Goal: Task Accomplishment & Management: Use online tool/utility

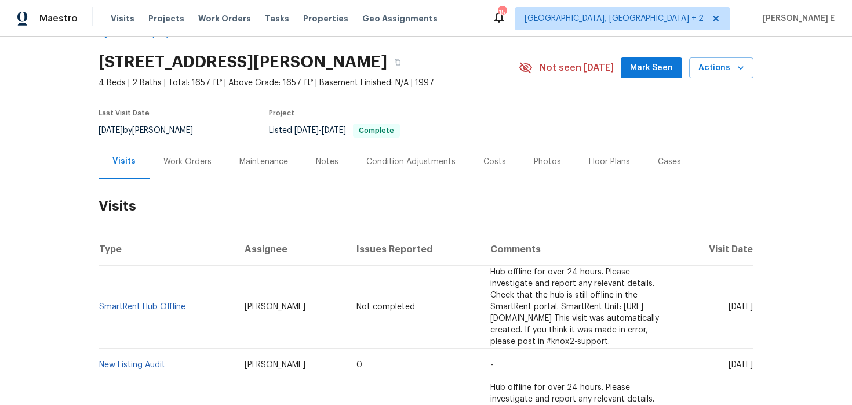
scroll to position [38, 0]
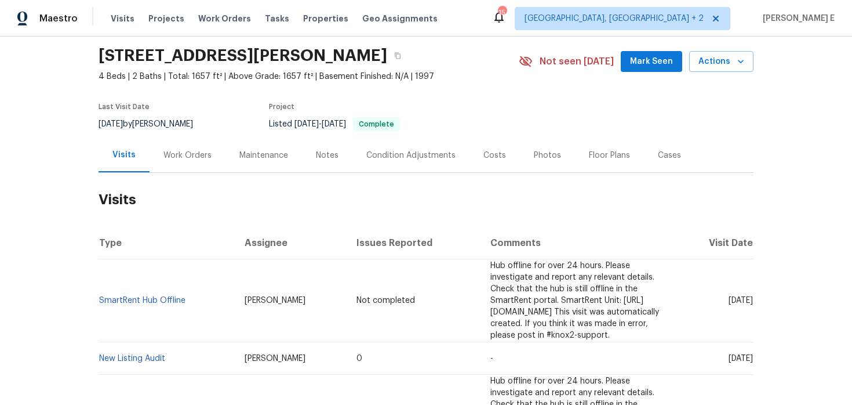
click at [202, 158] on div "Work Orders" at bounding box center [187, 156] width 48 height 12
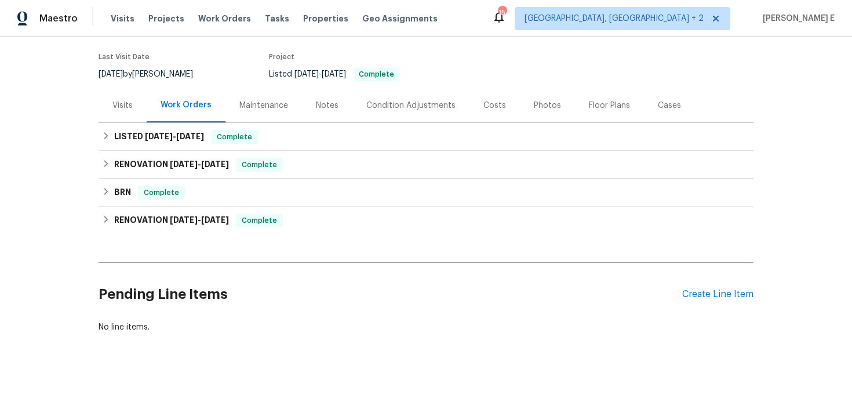
scroll to position [95, 0]
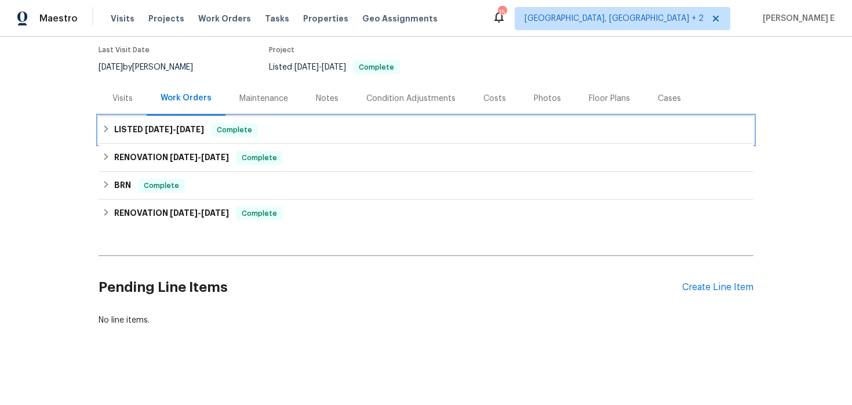
click at [194, 131] on span "[DATE]" at bounding box center [190, 129] width 28 height 8
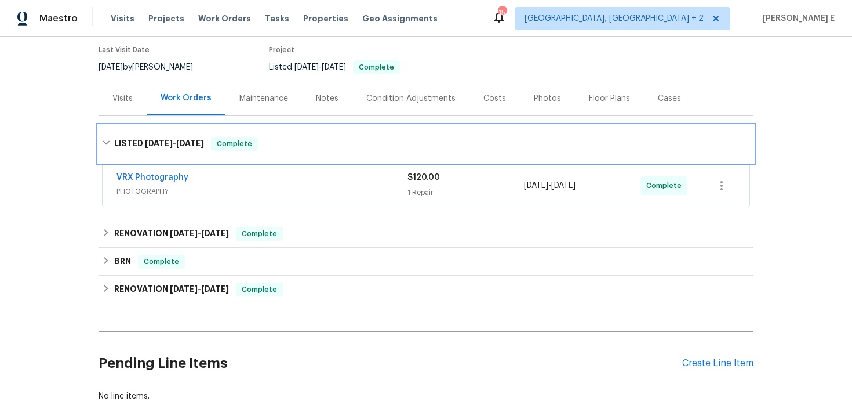
scroll to position [170, 0]
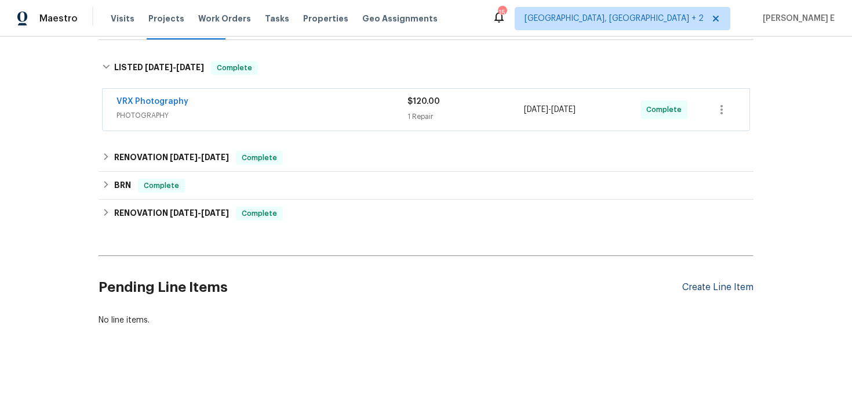
click at [721, 284] on div "Create Line Item" at bounding box center [717, 287] width 71 height 11
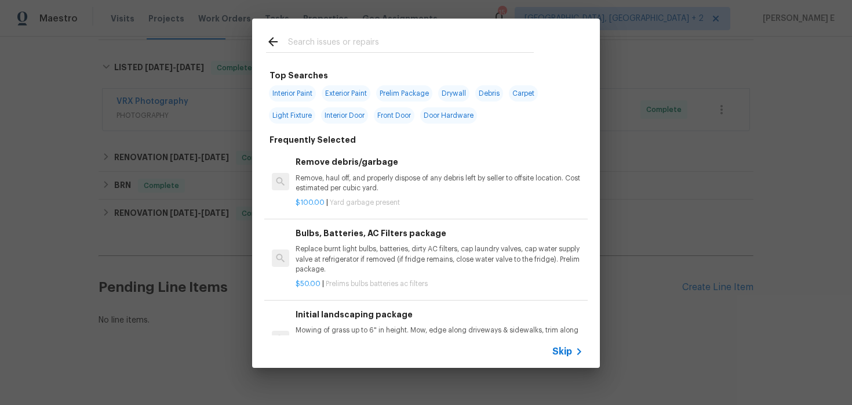
click at [556, 355] on span "Skip" at bounding box center [563, 352] width 20 height 12
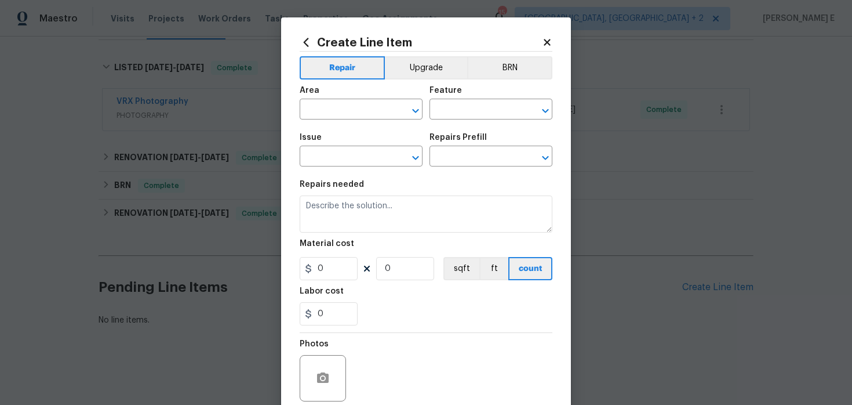
click at [317, 97] on div "Area" at bounding box center [361, 93] width 123 height 15
click at [311, 110] on input "text" at bounding box center [345, 110] width 90 height 18
type input "Interior Overall"
type input "Plumbing"
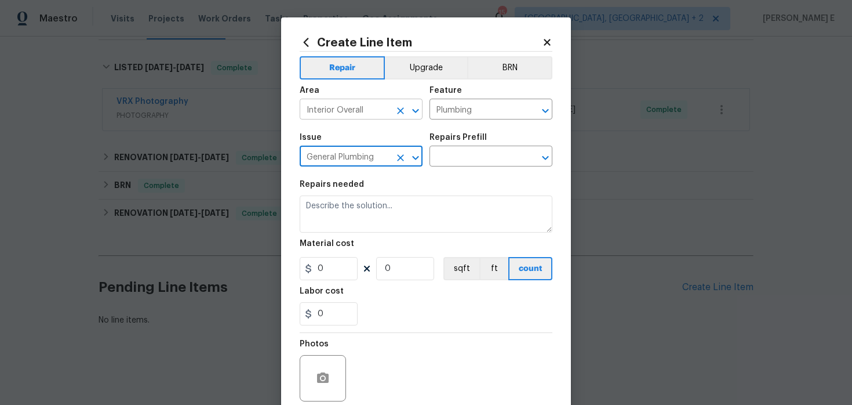
type input "General Plumbing"
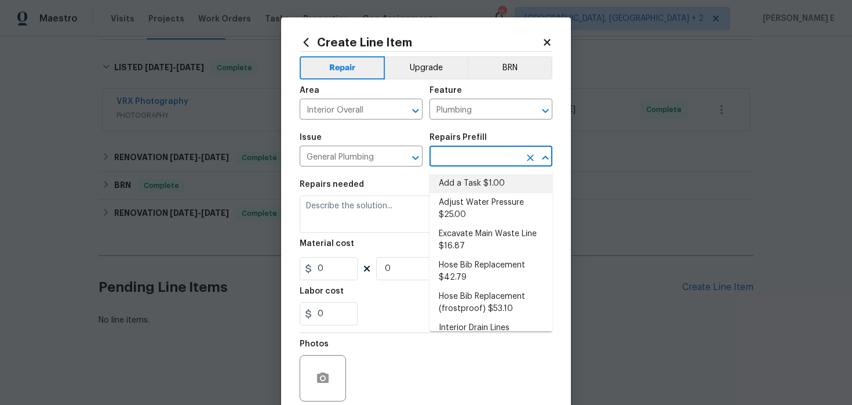
click at [456, 179] on li "Add a Task $1.00" at bounding box center [491, 183] width 123 height 19
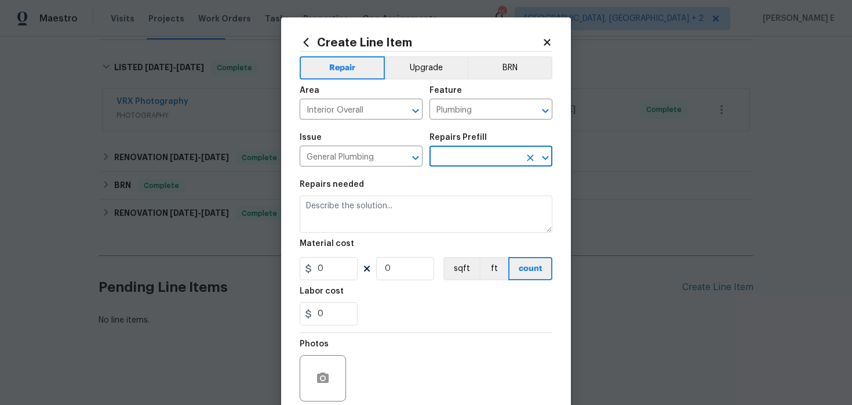
type input "Add a Task $1.00"
type textarea "HPM to detail"
type input "1"
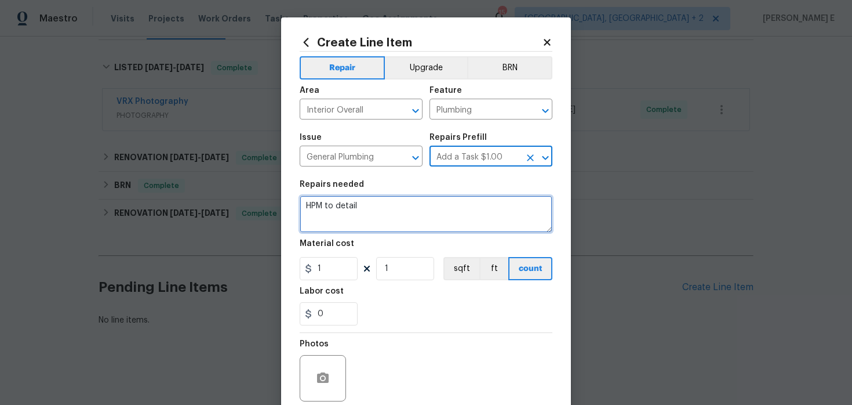
click at [388, 214] on textarea "HPM to detail" at bounding box center [426, 213] width 253 height 37
paste textarea "There was water in the flex room, near the window. It was a good amount. Please…"
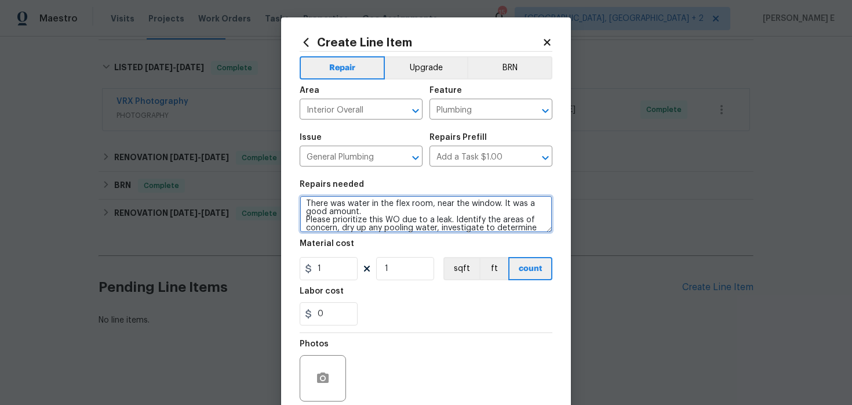
scroll to position [0, 0]
type textarea "There was water in the flex room, near the window. It was a good amount. Please…"
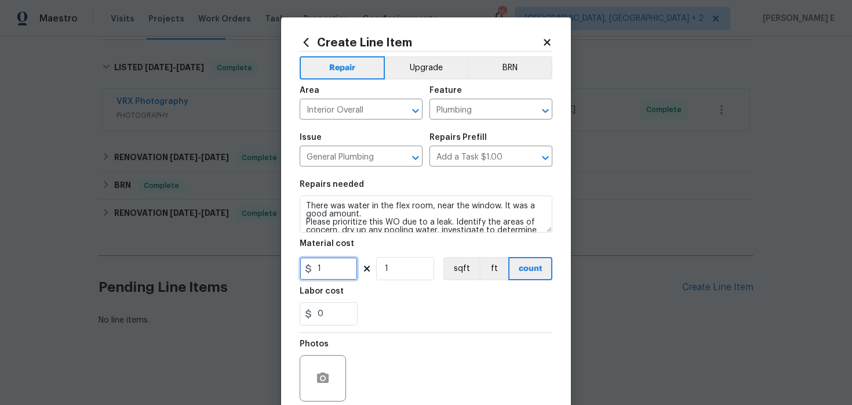
drag, startPoint x: 326, startPoint y: 268, endPoint x: 315, endPoint y: 268, distance: 11.0
click at [318, 268] on input "1" at bounding box center [329, 268] width 58 height 23
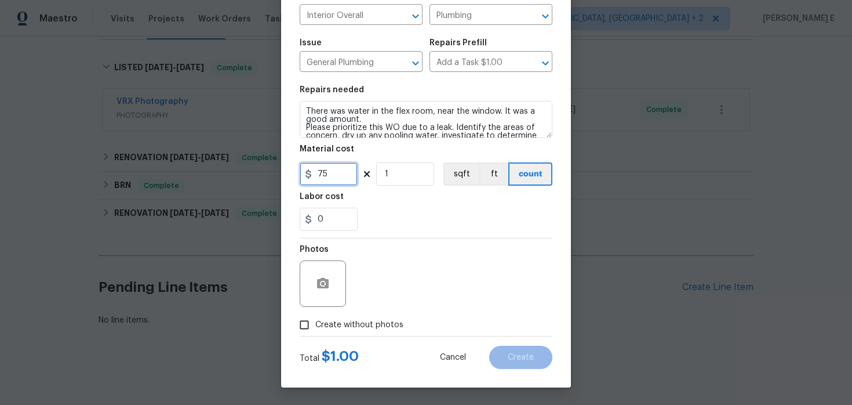
type input "75"
click at [335, 333] on label "Create without photos" at bounding box center [348, 325] width 110 height 22
click at [315, 333] on input "Create without photos" at bounding box center [304, 325] width 22 height 22
checkbox input "true"
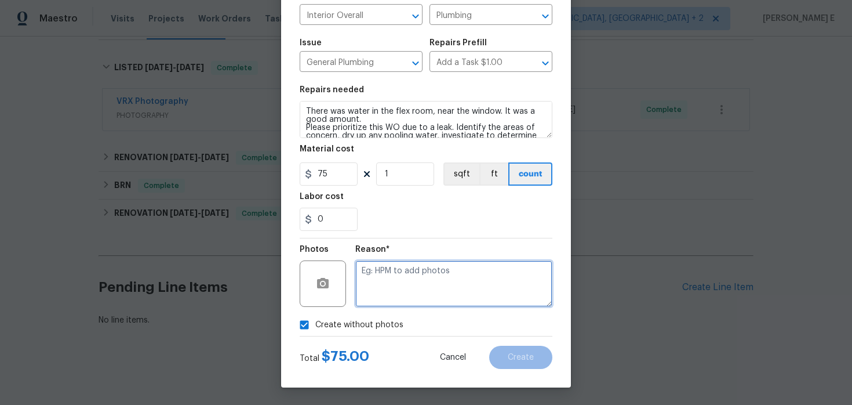
click at [388, 301] on textarea at bounding box center [453, 283] width 197 height 46
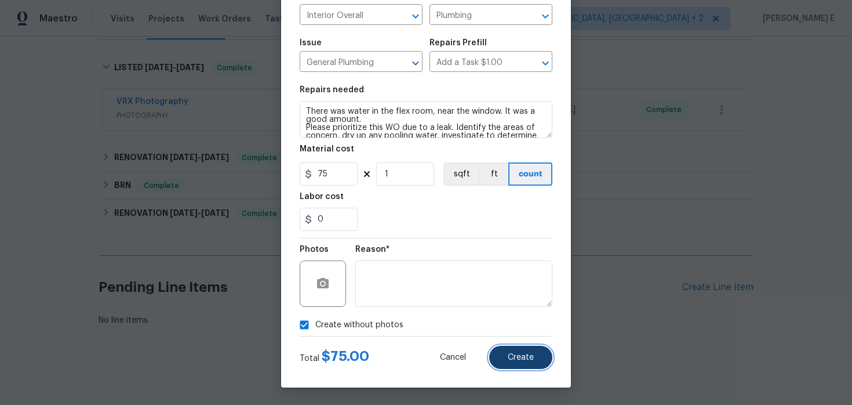
click at [540, 346] on button "Create" at bounding box center [520, 357] width 63 height 23
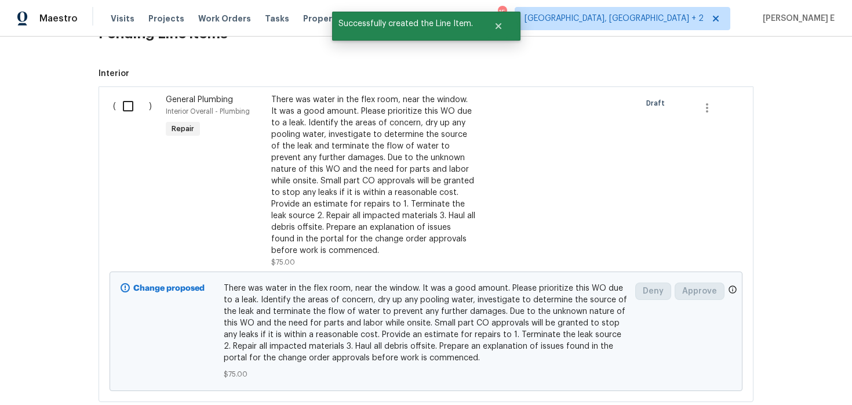
scroll to position [450, 0]
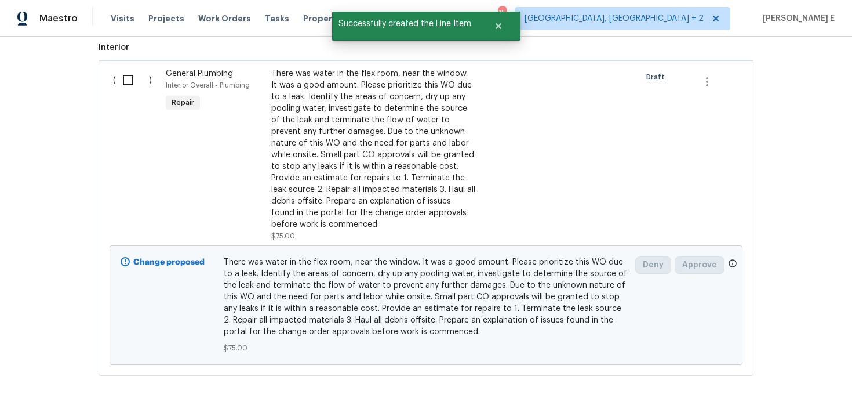
click at [130, 82] on input "checkbox" at bounding box center [132, 80] width 33 height 24
checkbox input "true"
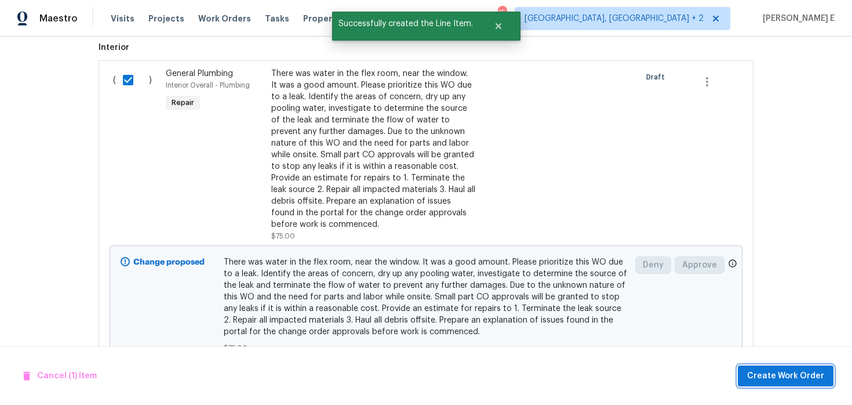
click at [768, 372] on span "Create Work Order" at bounding box center [785, 376] width 77 height 14
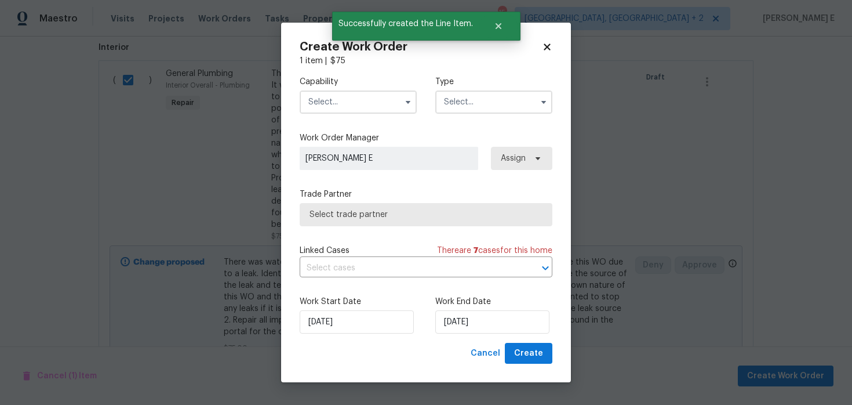
click at [322, 111] on input "text" at bounding box center [358, 101] width 117 height 23
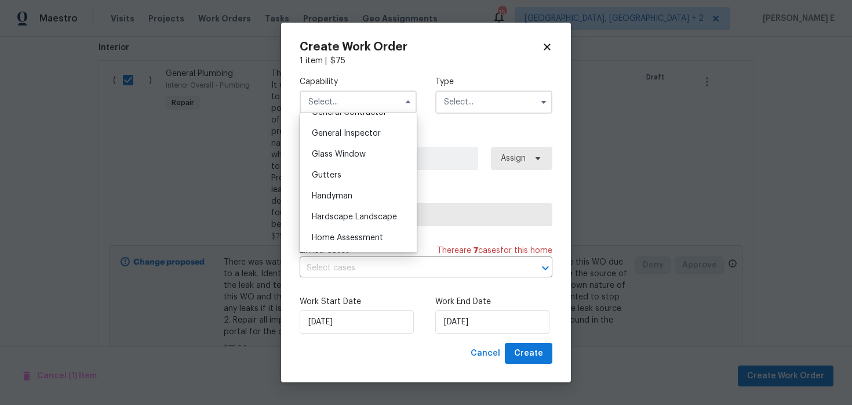
scroll to position [567, 0]
click at [339, 193] on span "Handyman" at bounding box center [332, 197] width 41 height 8
type input "Handyman"
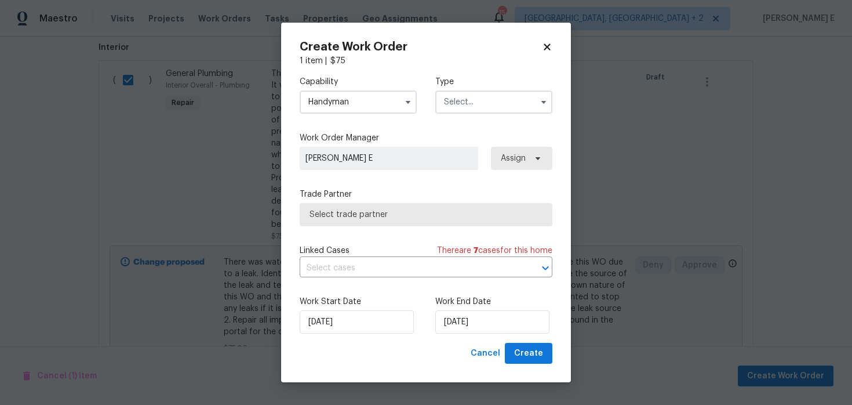
click at [470, 107] on input "text" at bounding box center [493, 101] width 117 height 23
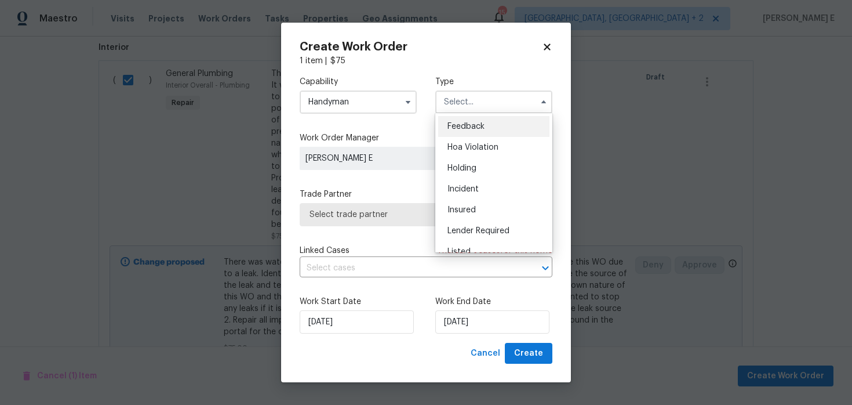
click at [464, 135] on div "Feedback" at bounding box center [493, 126] width 111 height 21
type input "Feedback"
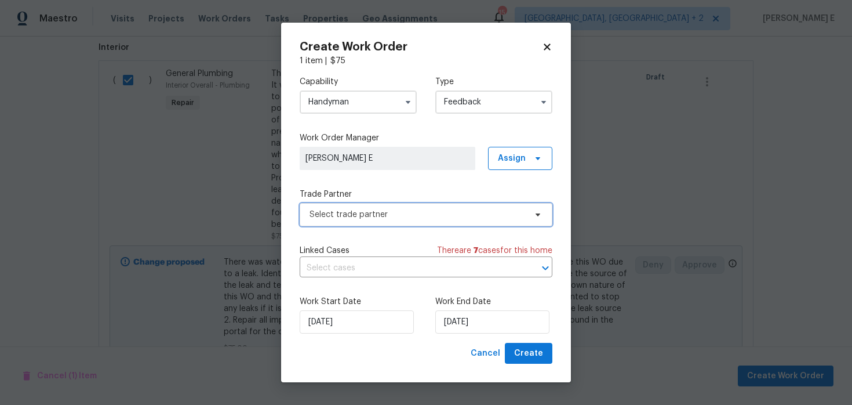
click at [361, 218] on span "Select trade partner" at bounding box center [418, 215] width 216 height 12
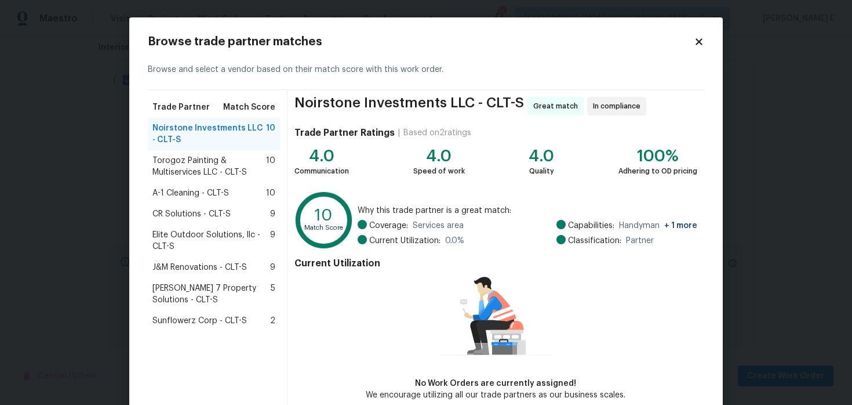
scroll to position [59, 0]
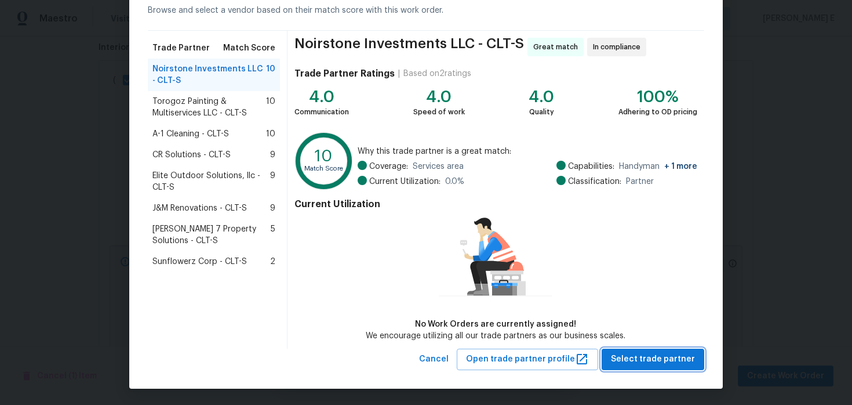
click at [622, 349] on button "Select trade partner" at bounding box center [653, 358] width 103 height 21
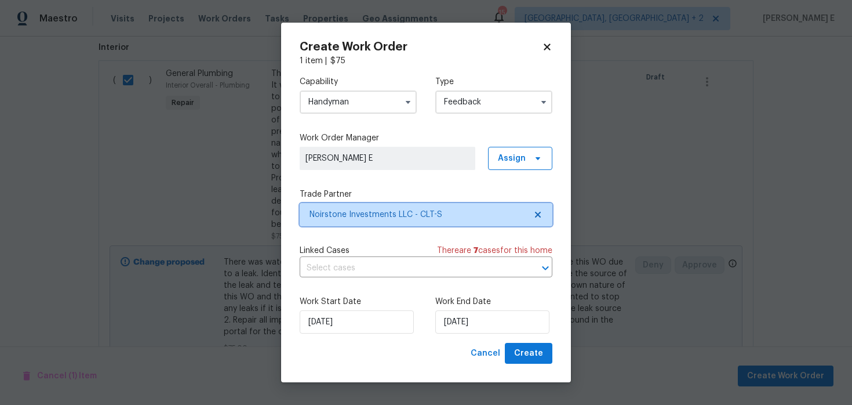
scroll to position [0, 0]
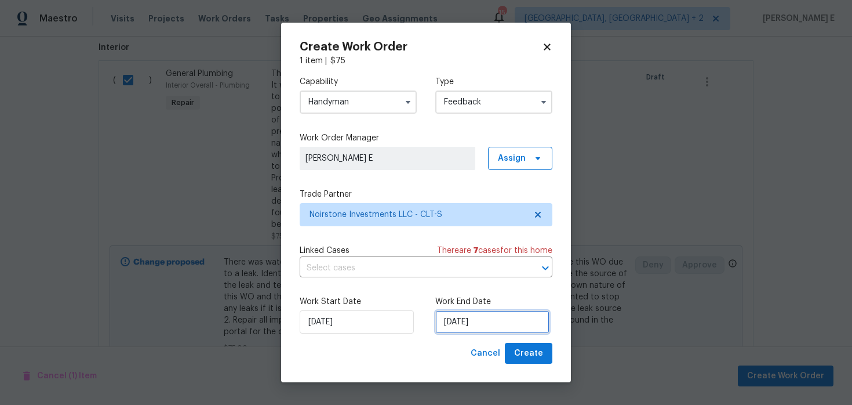
click at [466, 317] on input "[DATE]" at bounding box center [492, 321] width 114 height 23
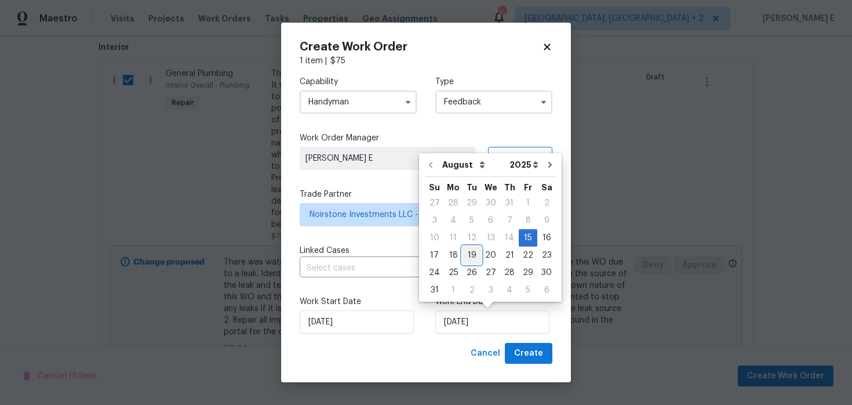
click at [470, 255] on div "19" at bounding box center [472, 255] width 19 height 16
type input "[DATE]"
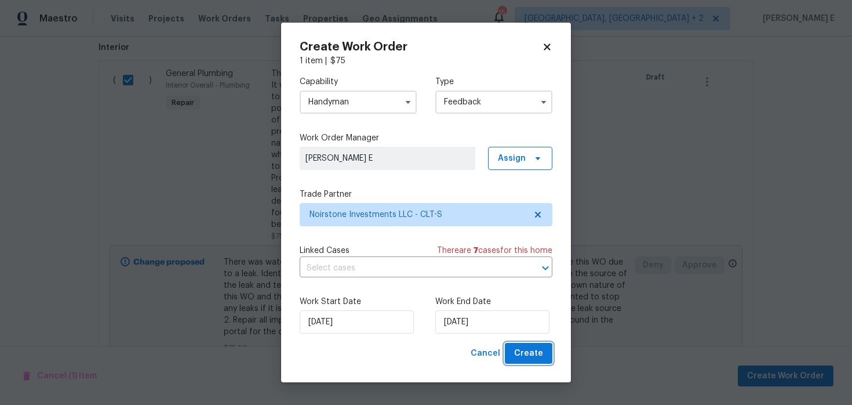
click at [527, 350] on span "Create" at bounding box center [528, 353] width 29 height 14
checkbox input "false"
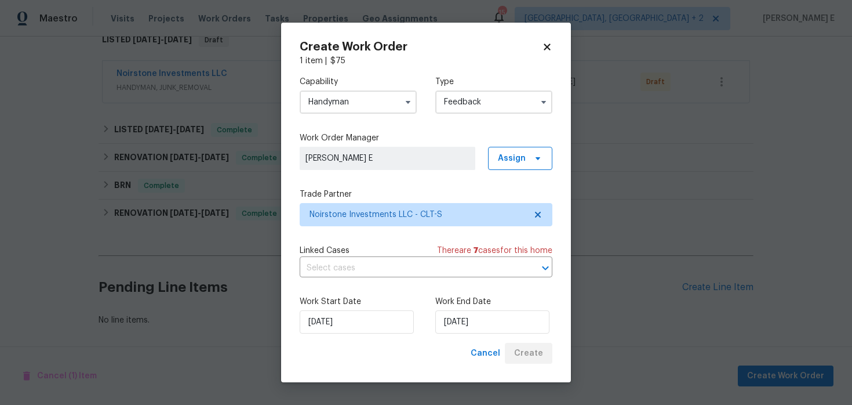
scroll to position [198, 0]
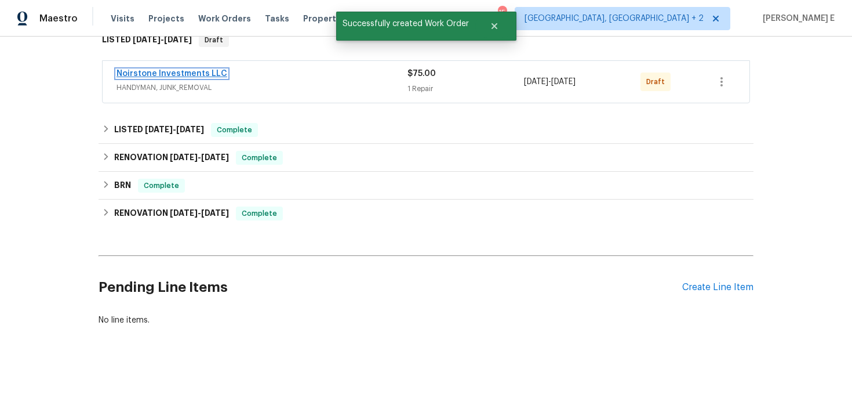
click at [201, 74] on link "Noirstone Investments LLC" at bounding box center [172, 74] width 111 height 8
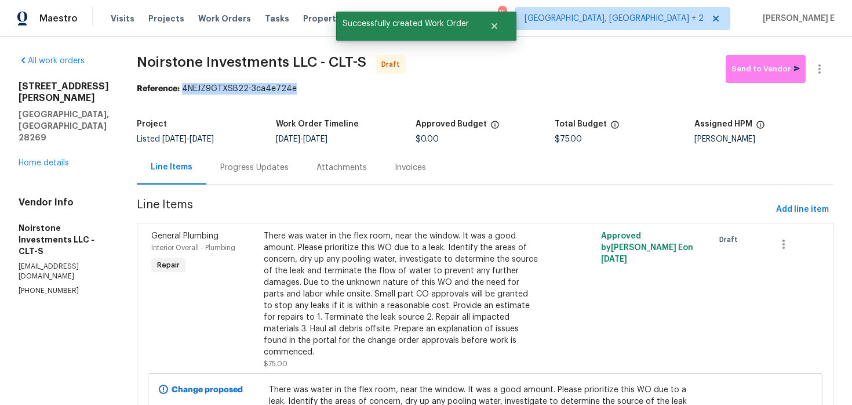
drag, startPoint x: 183, startPoint y: 88, endPoint x: 327, endPoint y: 89, distance: 143.8
click at [327, 89] on div "Reference: 4NEJZ9GTXSB22-3ca4e724e" at bounding box center [485, 89] width 697 height 12
copy div "4NEJZ9GTXSB22-3ca4e724e"
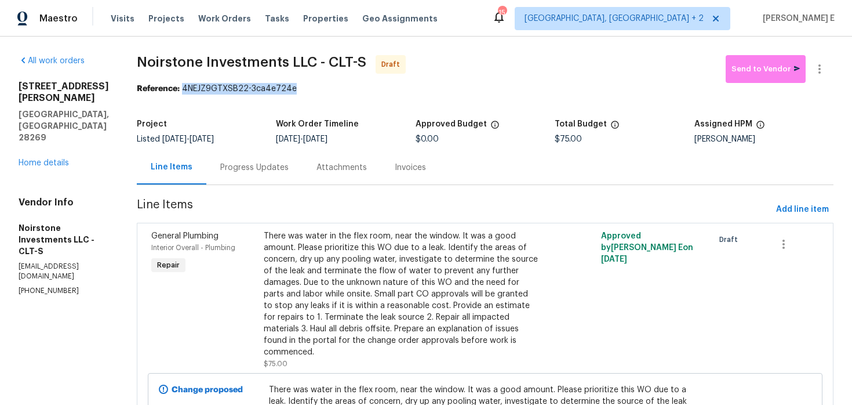
click at [221, 184] on div "Progress Updates" at bounding box center [254, 167] width 96 height 34
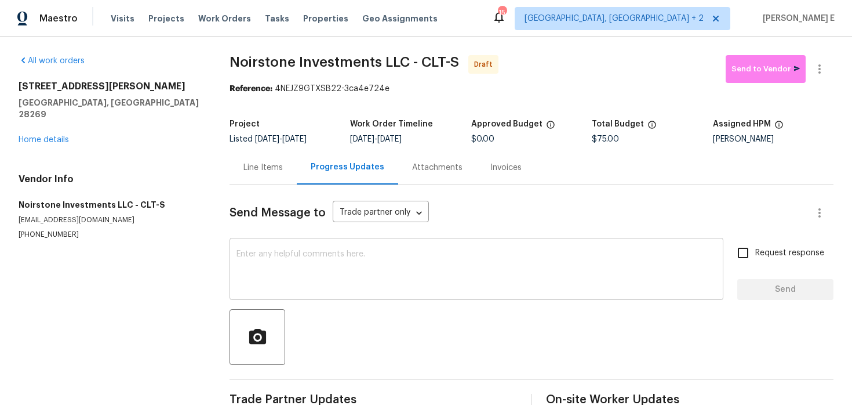
click at [336, 257] on textarea at bounding box center [477, 270] width 480 height 41
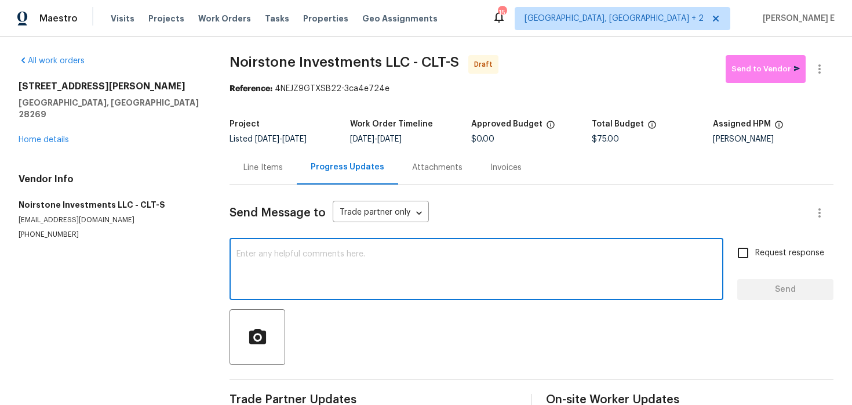
paste textarea "Hi this is [PERSON_NAME] with Opendoor. I’m confirming you received the WO for …"
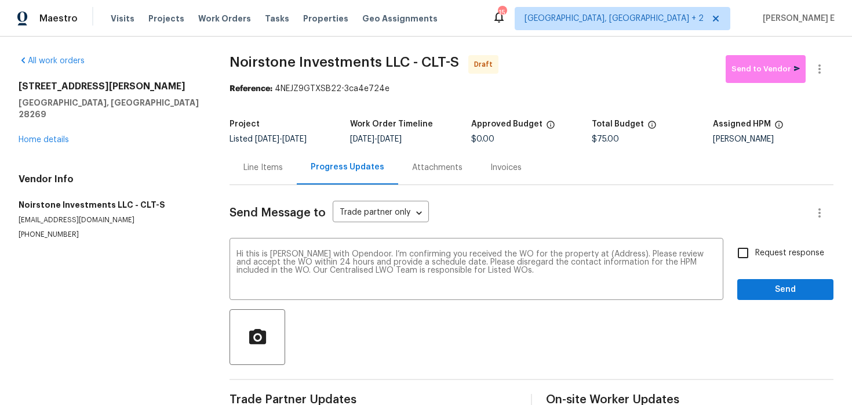
drag, startPoint x: 21, startPoint y: 82, endPoint x: 76, endPoint y: 100, distance: 57.2
click at [78, 100] on div "[STREET_ADDRESS][PERSON_NAME]" at bounding box center [110, 100] width 183 height 39
drag, startPoint x: 14, startPoint y: 87, endPoint x: 123, endPoint y: 108, distance: 110.4
click at [123, 108] on div "All work orders [STREET_ADDRESS][PERSON_NAME] Home details Vendor Info Noirston…" at bounding box center [426, 234] width 852 height 394
copy div "[STREET_ADDRESS][PERSON_NAME]"
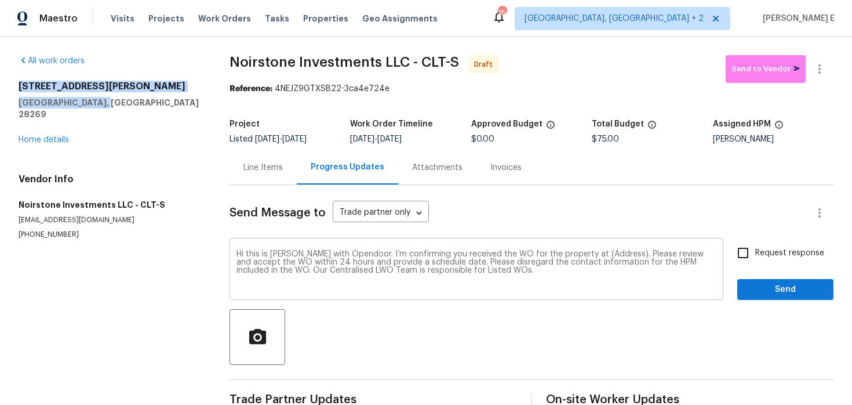
click at [608, 254] on textarea "Hi this is [PERSON_NAME] with Opendoor. I’m confirming you received the WO for …" at bounding box center [477, 270] width 480 height 41
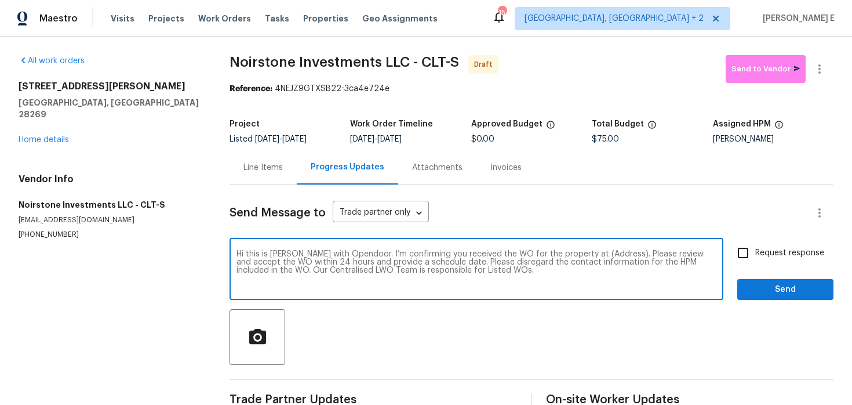
click at [608, 254] on textarea "Hi this is [PERSON_NAME] with Opendoor. I’m confirming you received the WO for …" at bounding box center [477, 270] width 480 height 41
paste textarea "[STREET_ADDRESS][PERSON_NAME]"
type textarea "Hi this is [PERSON_NAME] with Opendoor. I’m confirming you received the WO for …"
click at [772, 261] on label "Request response" at bounding box center [777, 253] width 93 height 24
click at [755, 261] on input "Request response" at bounding box center [743, 253] width 24 height 24
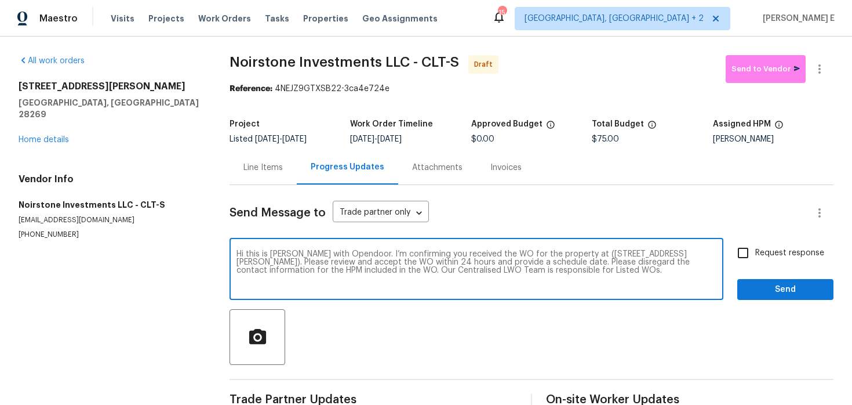
checkbox input "true"
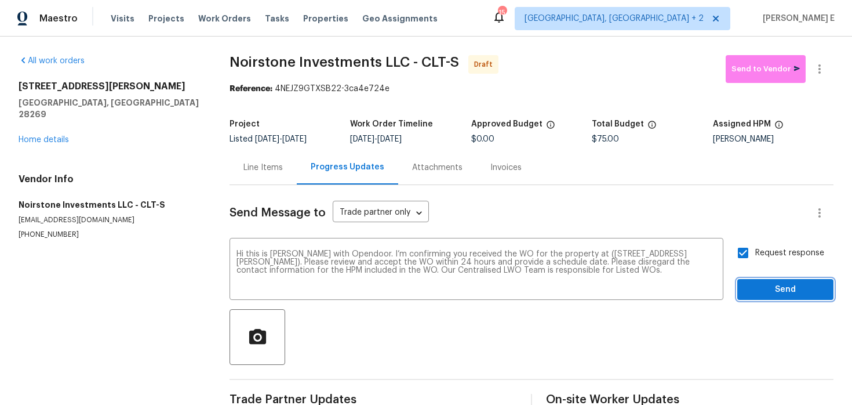
click at [773, 286] on span "Send" at bounding box center [786, 289] width 78 height 14
click at [830, 75] on button "button" at bounding box center [820, 69] width 28 height 28
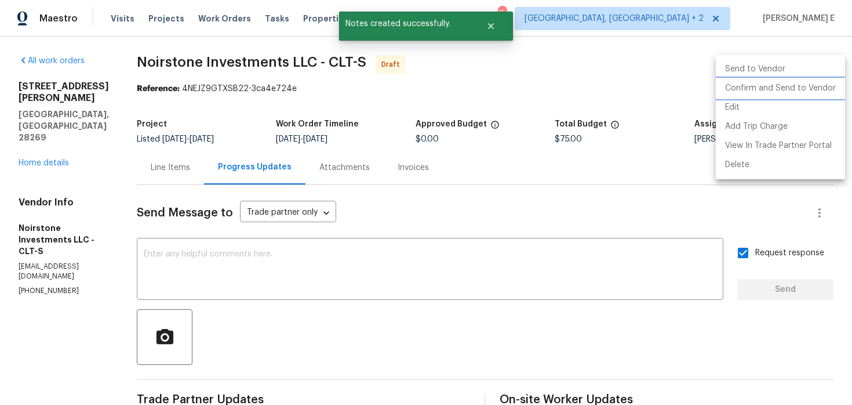
click at [750, 86] on li "Confirm and Send to Vendor" at bounding box center [780, 88] width 129 height 19
click at [389, 115] on div at bounding box center [426, 202] width 852 height 405
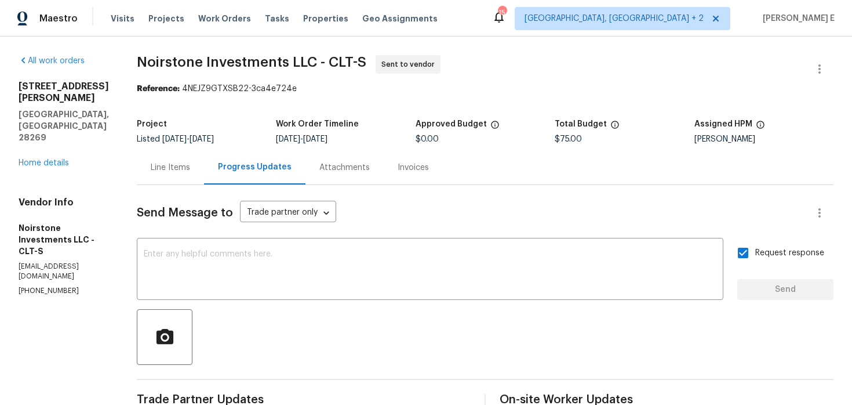
click at [179, 100] on section "Noirstone Investments LLC - CLT-S Sent to vendor Reference: 4NEJZ9GTXSB22-3ca4e…" at bounding box center [485, 279] width 697 height 449
drag, startPoint x: 144, startPoint y: 56, endPoint x: 313, endPoint y: 57, distance: 169.3
click at [313, 57] on div "All work orders [STREET_ADDRESS][PERSON_NAME] Home details Vendor Info Noirston…" at bounding box center [426, 280] width 852 height 486
copy span "Noirstone Investments LLC"
